Goal: Check status: Verify the current state of an ongoing process or item

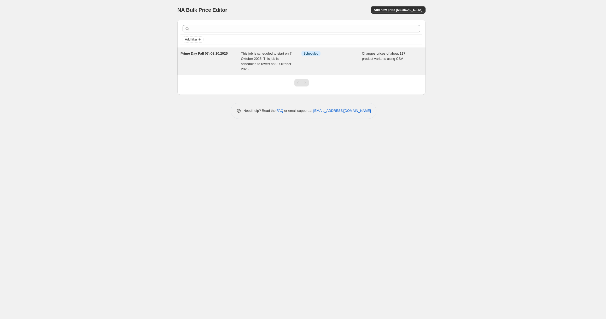
click at [260, 54] on span "This job is scheduled to start on 7. Oktober 2025. This job is scheduled to rev…" at bounding box center [266, 61] width 51 height 20
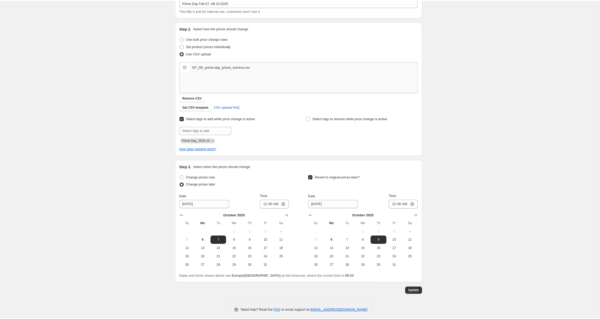
scroll to position [74, 0]
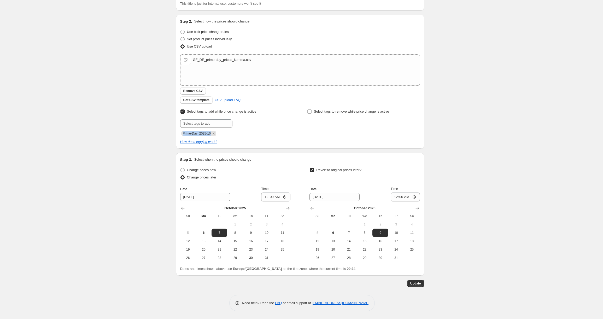
drag, startPoint x: 184, startPoint y: 134, endPoint x: 214, endPoint y: 133, distance: 30.6
click at [214, 133] on span "Prime-Day_2025-10" at bounding box center [198, 133] width 35 height 5
copy span "Prime-Day_2025-10"
click at [126, 104] on div "Prime Day Fall 07.-08.10.2025. This page is ready Prime Day Fall 07.-08.10.2025…" at bounding box center [300, 122] width 600 height 393
